Goal: Task Accomplishment & Management: Complete application form

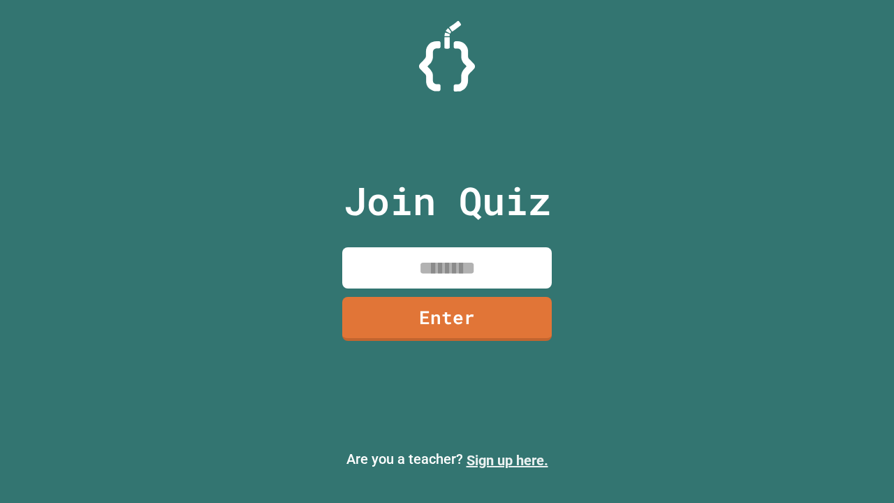
click at [507, 460] on link "Sign up here." at bounding box center [508, 460] width 82 height 17
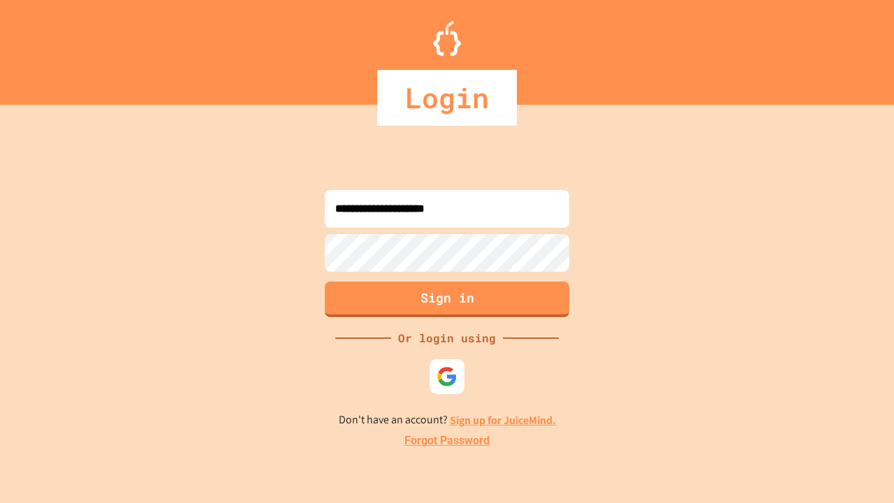
type input "**********"
